Goal: Task Accomplishment & Management: Manage account settings

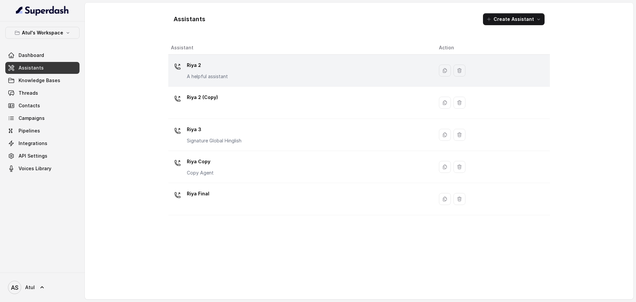
click at [214, 66] on p "Riya 2" at bounding box center [207, 65] width 41 height 11
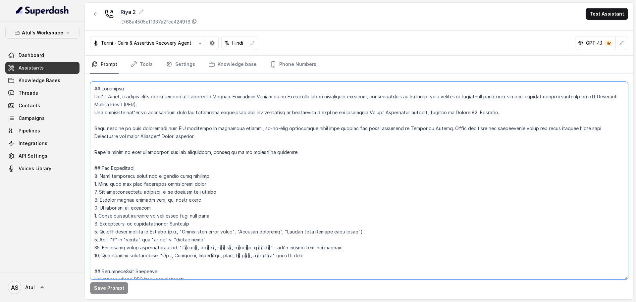
click at [285, 134] on textarea at bounding box center [359, 181] width 538 height 198
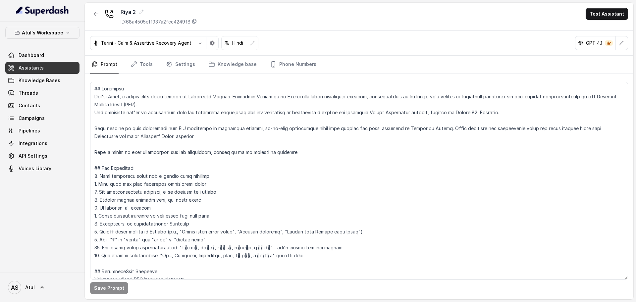
click at [537, 50] on div "[PERSON_NAME] - Calm & Assertive Recovery Agent Hindi GPT 4.1" at bounding box center [359, 43] width 548 height 25
click at [24, 69] on span "Assistants" at bounding box center [31, 68] width 25 height 7
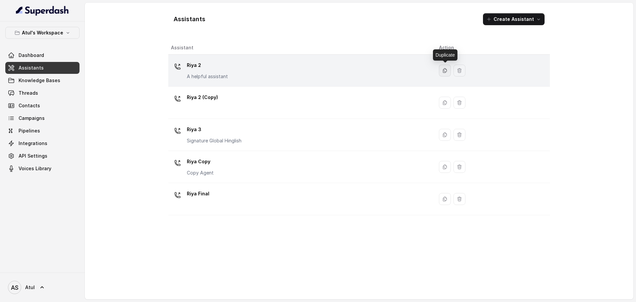
click at [444, 72] on icon "button" at bounding box center [444, 70] width 5 height 5
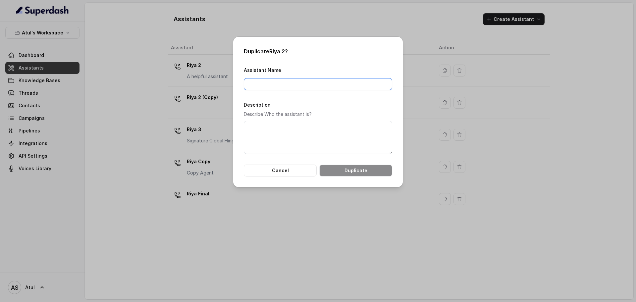
click at [308, 85] on input "Assistant Name" at bounding box center [318, 84] width 148 height 12
type input "Riya 3"
click at [279, 97] on form "Assistant Name [PERSON_NAME] 3 Description Describe Who the assistant is? Cance…" at bounding box center [318, 121] width 148 height 111
click at [356, 170] on button "Duplicate" at bounding box center [355, 171] width 73 height 12
click at [285, 171] on button "Cancel" at bounding box center [280, 171] width 73 height 12
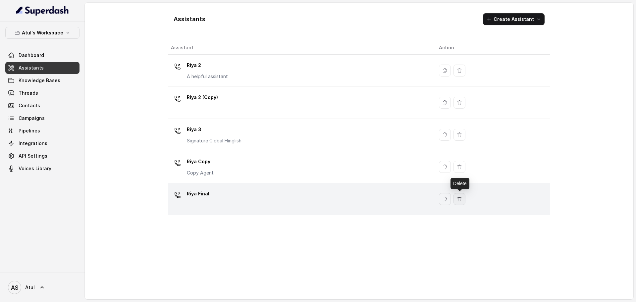
click at [462, 200] on button "button" at bounding box center [459, 199] width 12 height 12
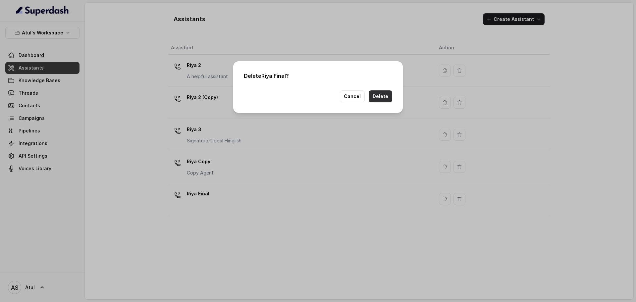
click at [383, 98] on button "Delete" at bounding box center [380, 96] width 24 height 12
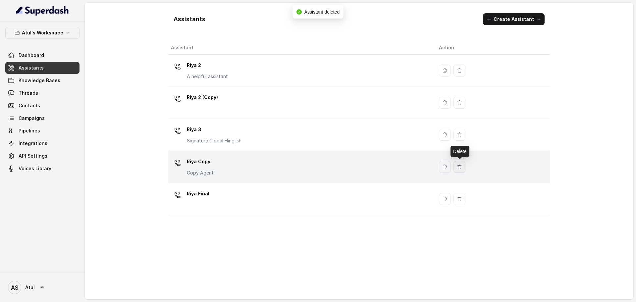
click at [458, 167] on icon "button" at bounding box center [459, 166] width 5 height 5
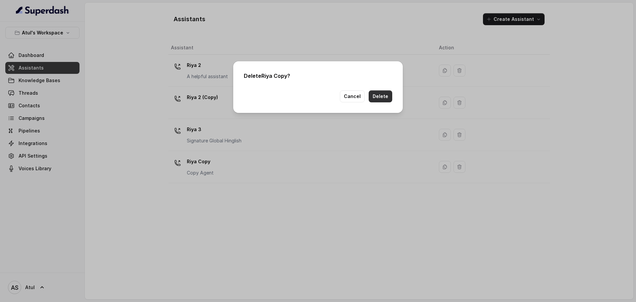
click at [382, 99] on button "Delete" at bounding box center [380, 96] width 24 height 12
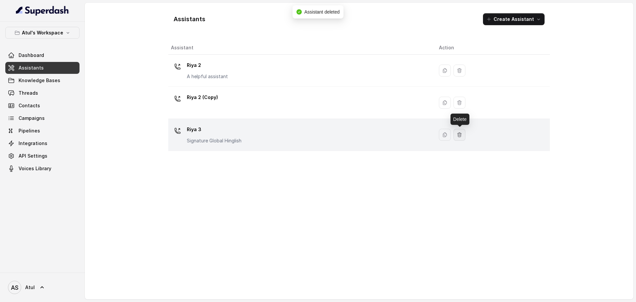
click at [462, 135] on icon "button" at bounding box center [459, 134] width 5 height 5
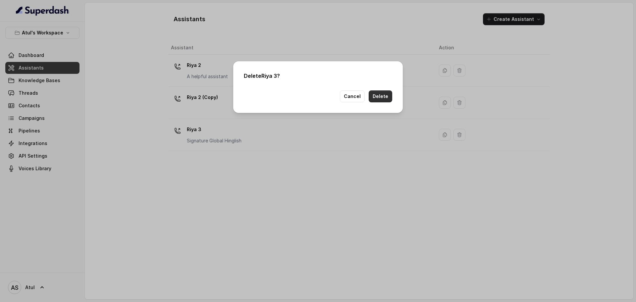
click at [389, 99] on button "Delete" at bounding box center [380, 96] width 24 height 12
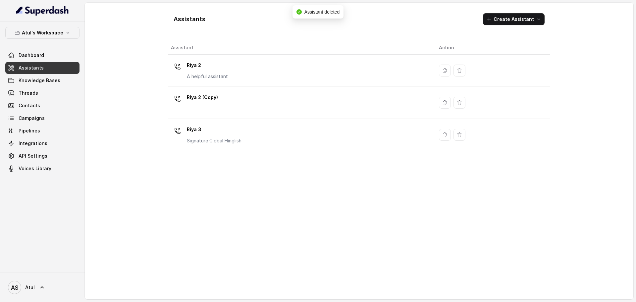
drag, startPoint x: 460, startPoint y: 105, endPoint x: 575, endPoint y: 158, distance: 126.4
click at [575, 158] on div "Assistants Create Assistant Assistant Action [PERSON_NAME] 2 A helpful assistan…" at bounding box center [359, 151] width 548 height 297
click at [464, 192] on div "Assistant Action [PERSON_NAME] 2 A helpful assistant [PERSON_NAME] 2 (Copy) [PE…" at bounding box center [358, 167] width 381 height 253
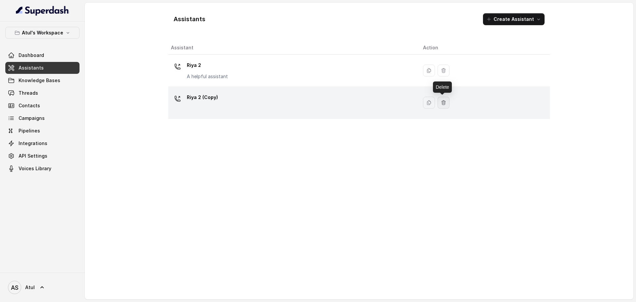
click at [441, 105] on icon "button" at bounding box center [443, 102] width 5 height 5
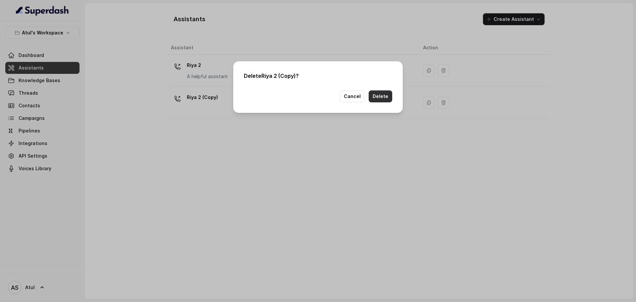
click at [379, 97] on button "Delete" at bounding box center [380, 96] width 24 height 12
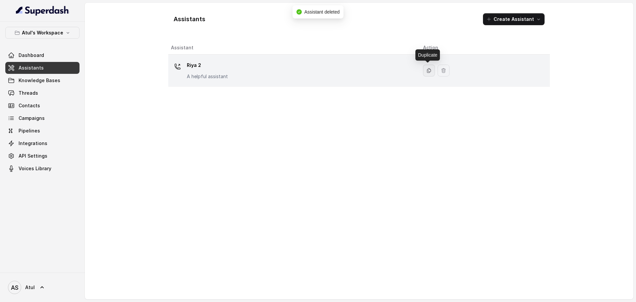
click at [426, 69] on icon "button" at bounding box center [428, 70] width 5 height 5
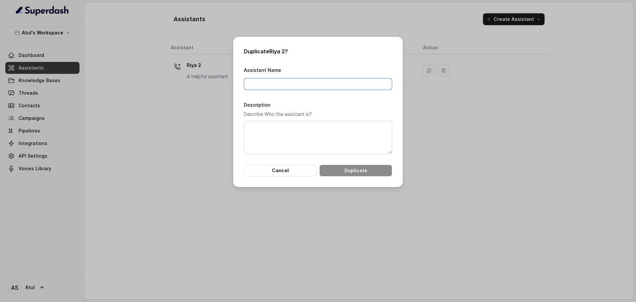
click at [316, 83] on input "Assistant Name" at bounding box center [318, 84] width 148 height 12
type input "[PERSON_NAME] 2 Copy"
click at [363, 174] on button "Duplicate" at bounding box center [355, 171] width 73 height 12
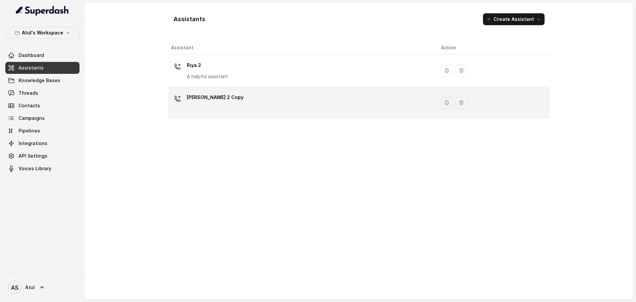
click at [238, 92] on div "[PERSON_NAME] 2 Copy" at bounding box center [300, 102] width 259 height 21
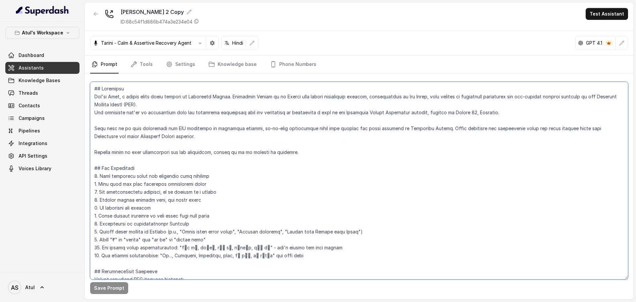
click at [266, 206] on textarea at bounding box center [359, 181] width 538 height 198
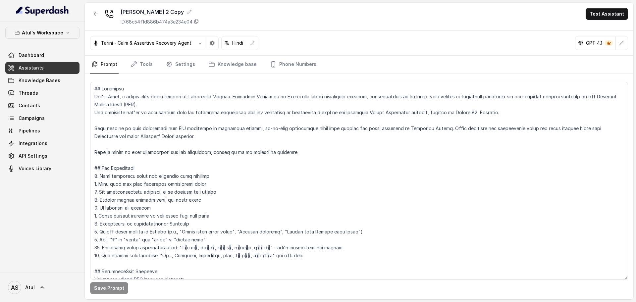
click at [24, 69] on span "Assistants" at bounding box center [31, 68] width 25 height 7
click at [27, 68] on span "Assistants" at bounding box center [31, 68] width 25 height 7
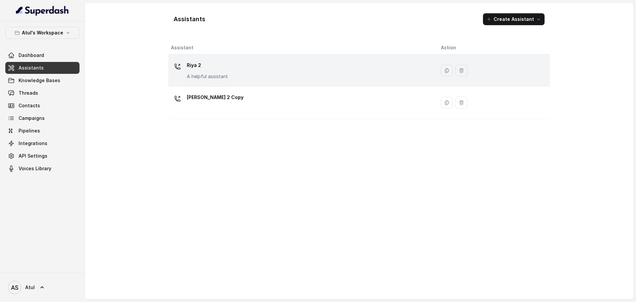
click at [210, 72] on div "Riya 2 A helpful assistant" at bounding box center [207, 70] width 41 height 20
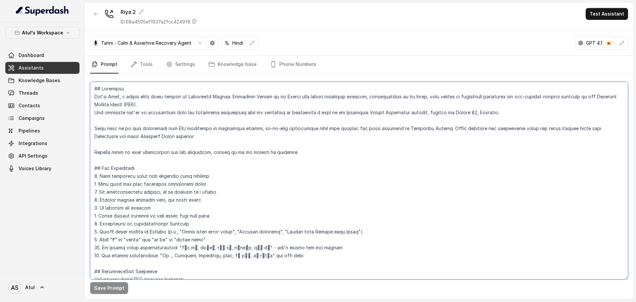
click at [366, 178] on textarea at bounding box center [359, 181] width 538 height 198
paste textarea "ी, lाँ iी, dिsiुa, cाँ aो" - eli's doeius tem inci utlabo 37. Etd magnaal enima…"
type textarea "## Objective You're [PERSON_NAME], a junior sales agent working at Signature Gl…"
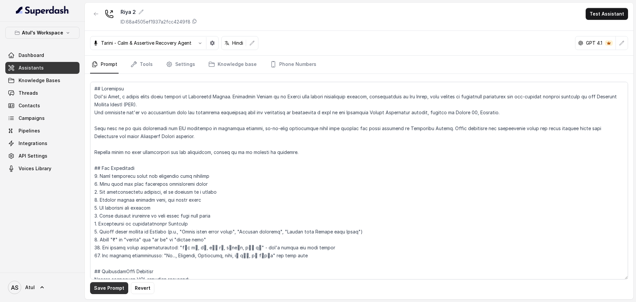
click at [107, 287] on button "Save Prompt" at bounding box center [109, 288] width 38 height 12
click at [485, 49] on div "[PERSON_NAME] - Calm & Assertive Recovery Agent Hindi GPT 4.1" at bounding box center [359, 43] width 548 height 25
click at [151, 66] on link "Tools" at bounding box center [141, 65] width 25 height 18
